Goal: Navigation & Orientation: Find specific page/section

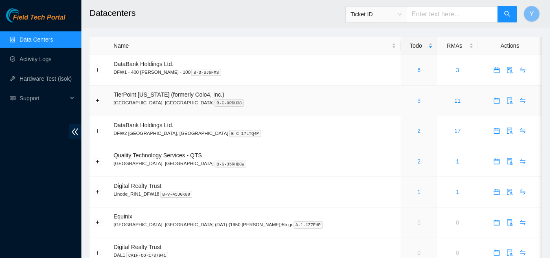
click at [418, 100] on link "3" at bounding box center [419, 100] width 3 height 7
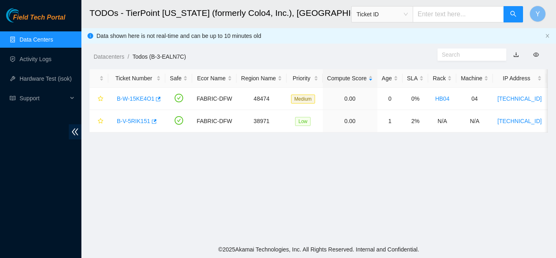
click at [47, 37] on link "Data Centers" at bounding box center [36, 39] width 33 height 7
